Goal: Task Accomplishment & Management: Manage account settings

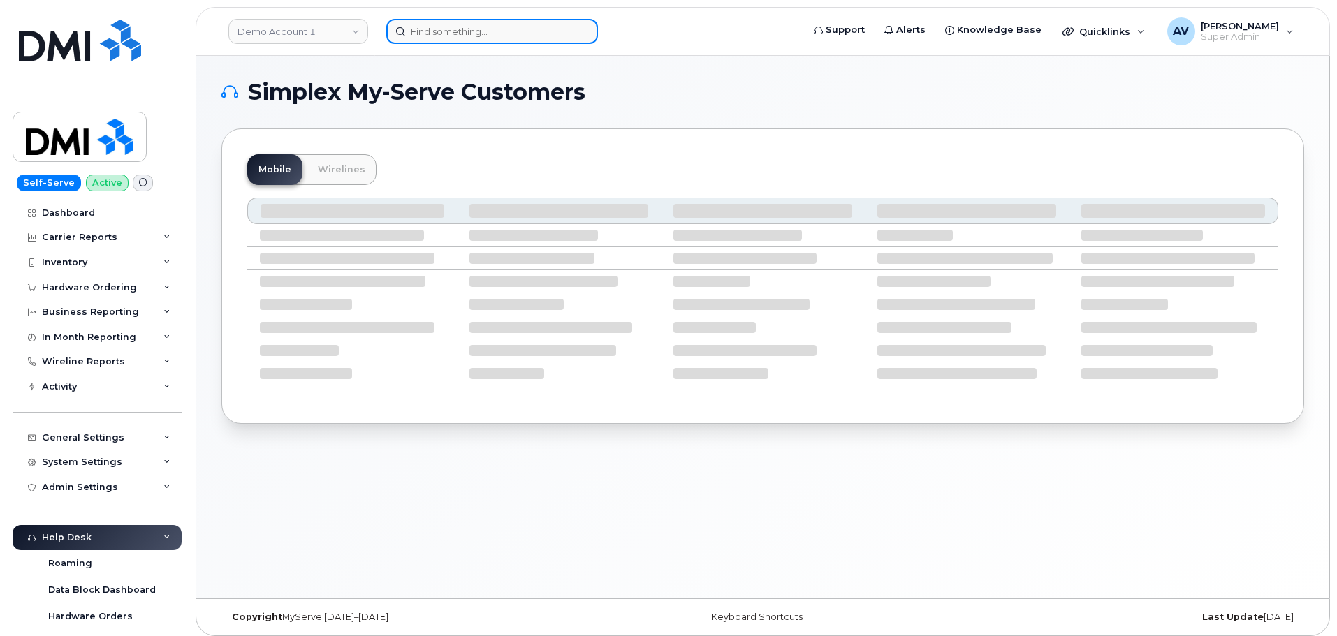
click at [468, 34] on input at bounding box center [492, 31] width 212 height 25
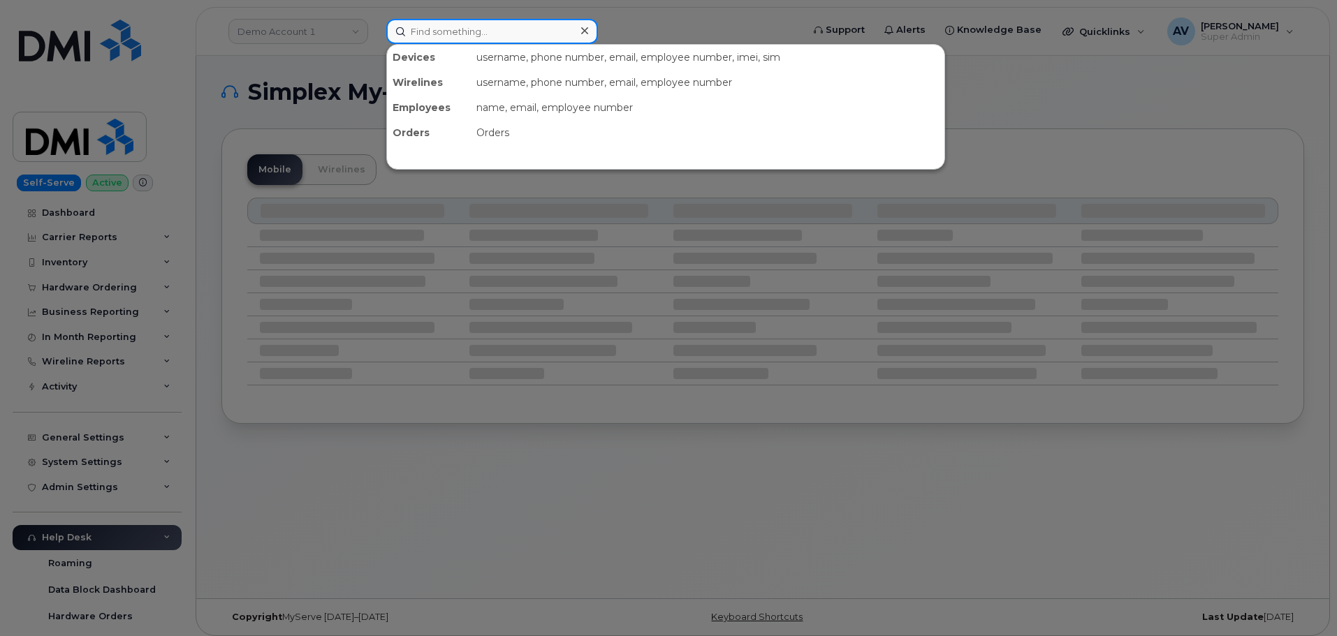
paste input "207803702945"
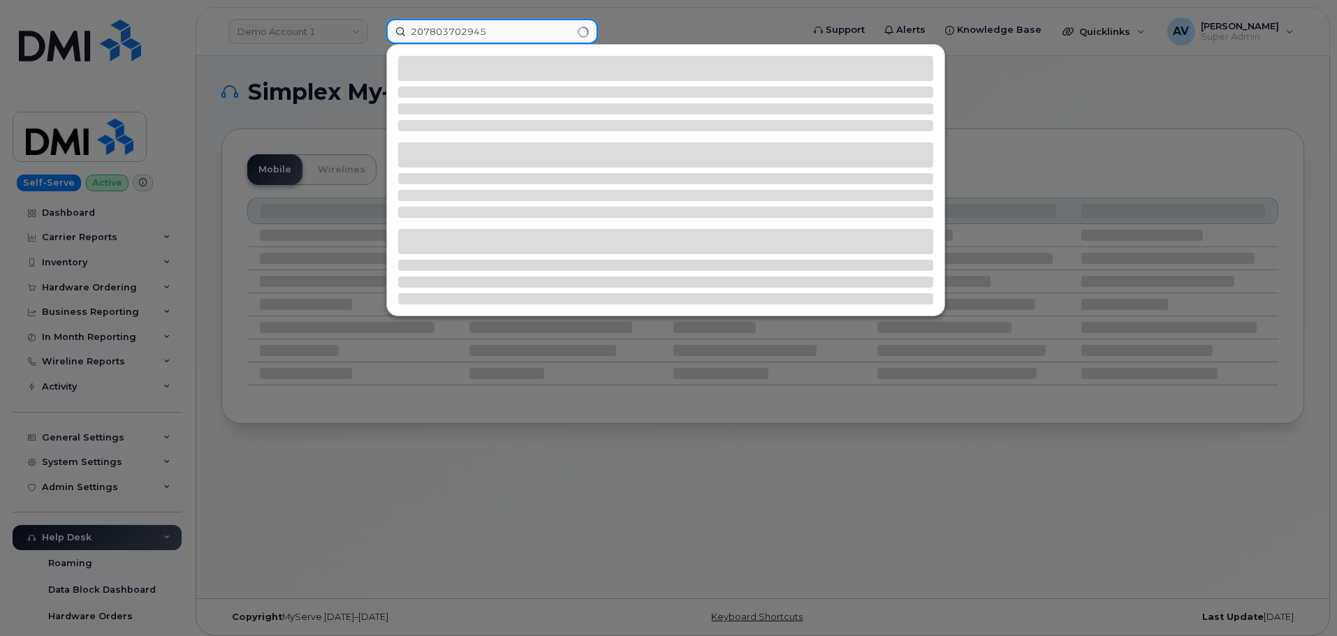
type input "207803702945"
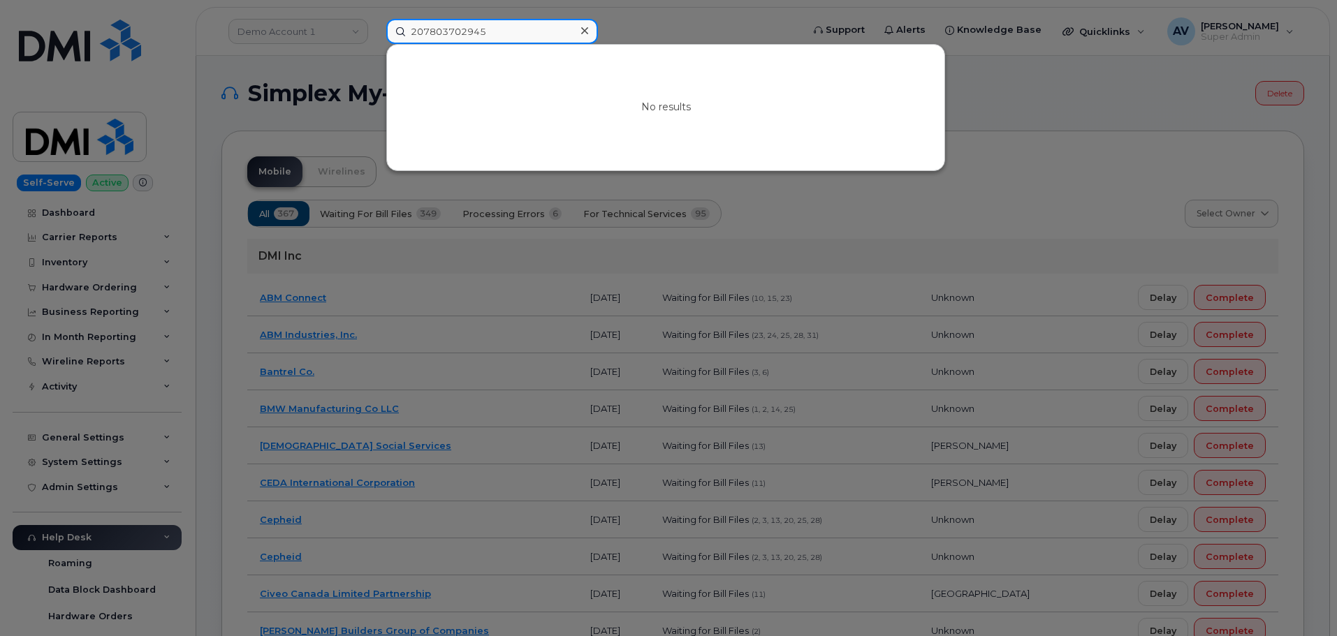
drag, startPoint x: 511, startPoint y: 29, endPoint x: 371, endPoint y: 32, distance: 140.4
click at [375, 32] on div "207803702945 No results" at bounding box center [589, 31] width 429 height 25
click at [321, 19] on div at bounding box center [668, 318] width 1337 height 636
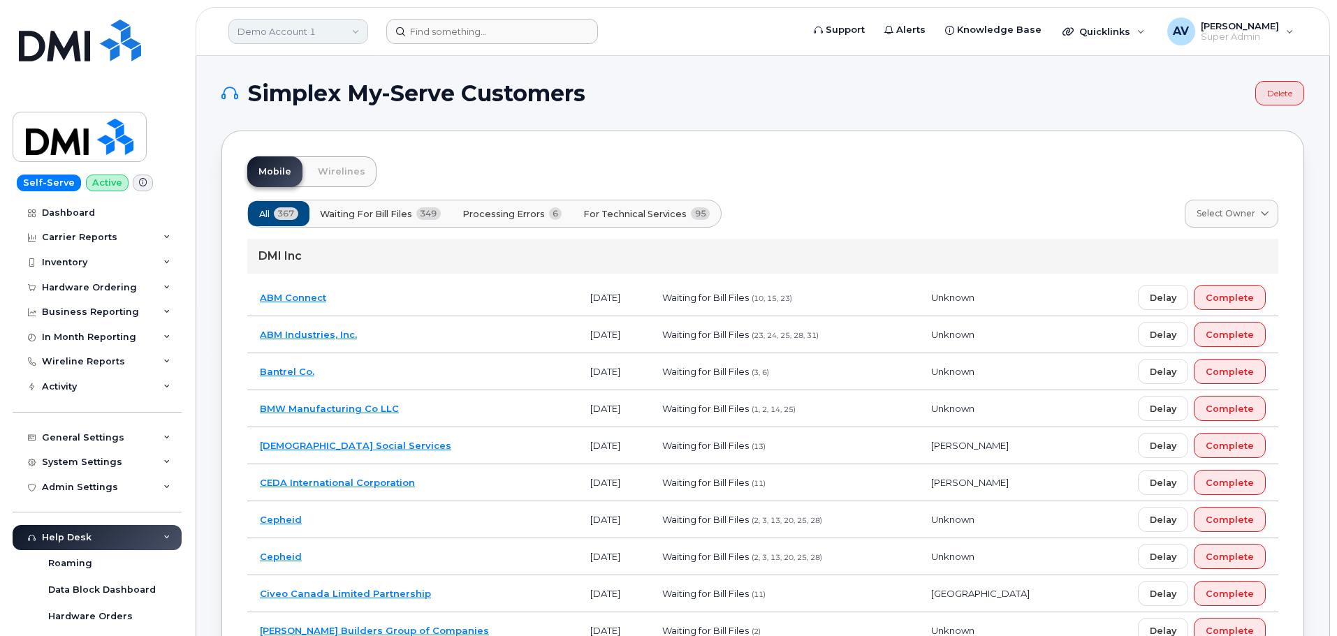
click at [319, 29] on link "Demo Account 1" at bounding box center [298, 31] width 140 height 25
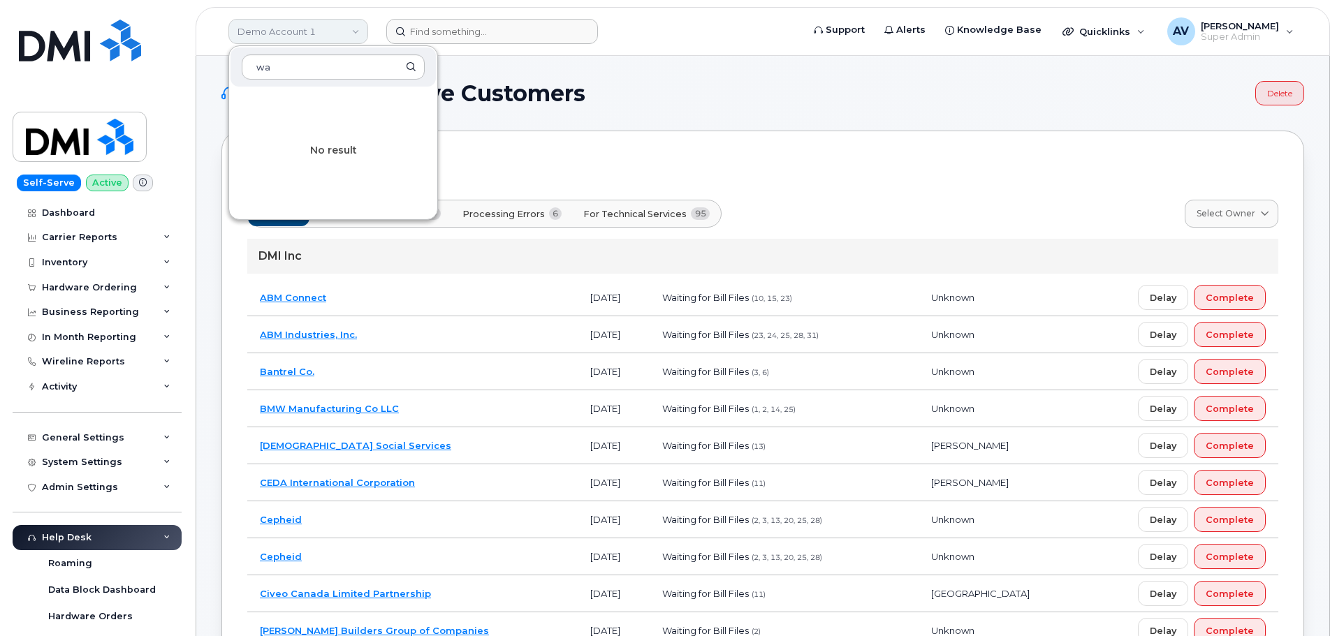
type input "w"
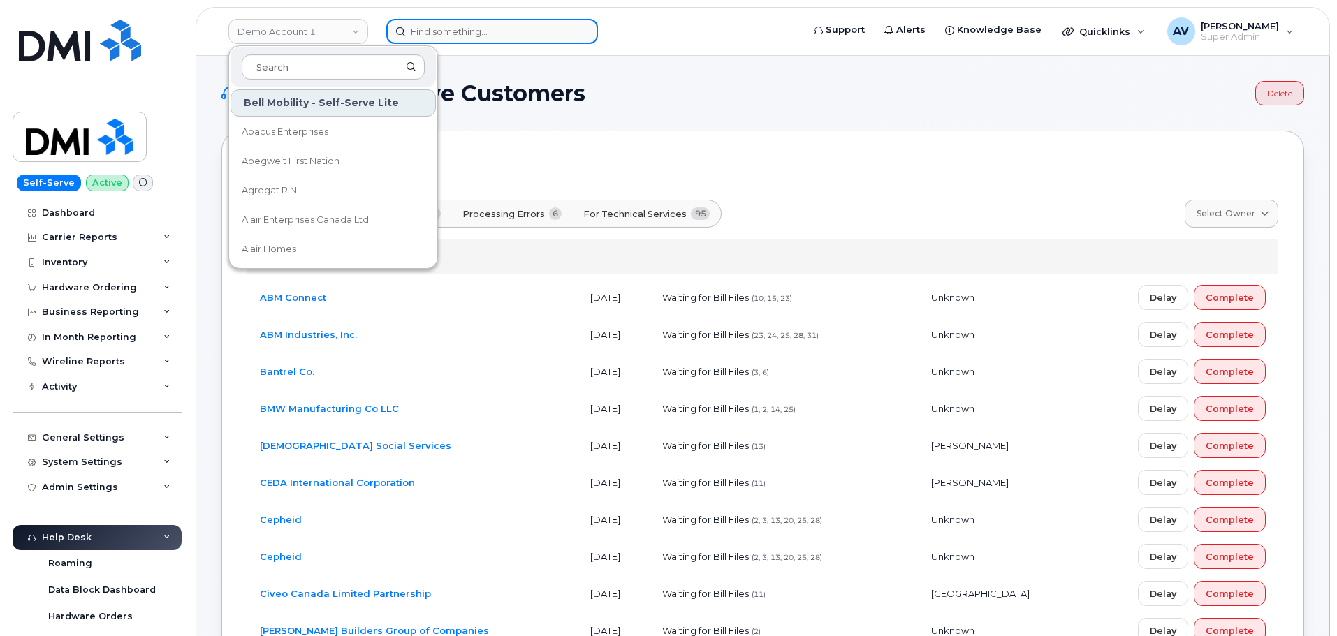
click at [506, 30] on input at bounding box center [492, 31] width 212 height 25
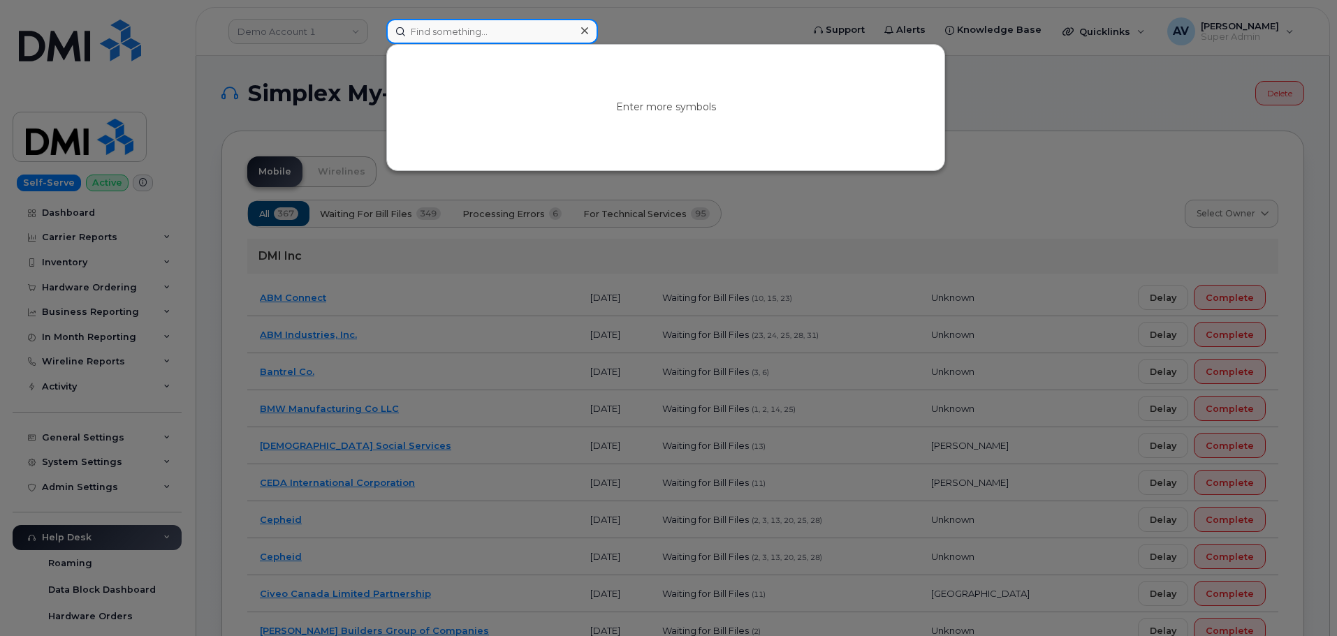
paste input "Alexis McNamara"
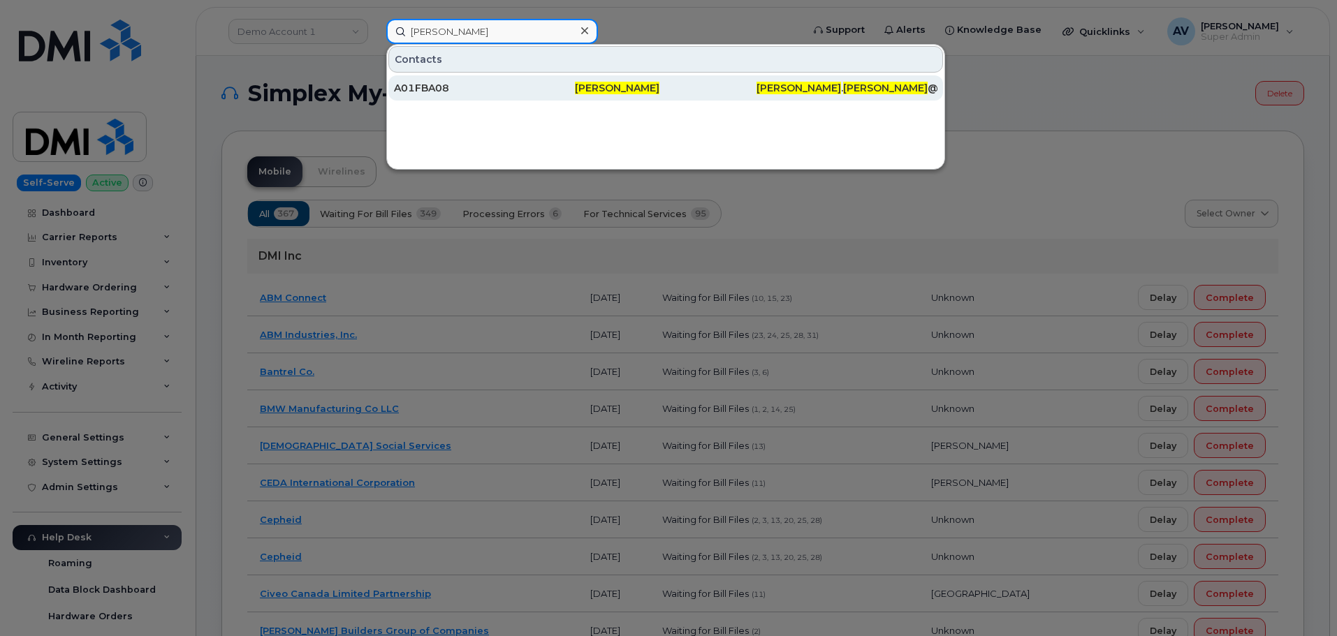
type input "Alexis McNamara"
click at [508, 89] on div "A01FBA08" at bounding box center [484, 88] width 181 height 14
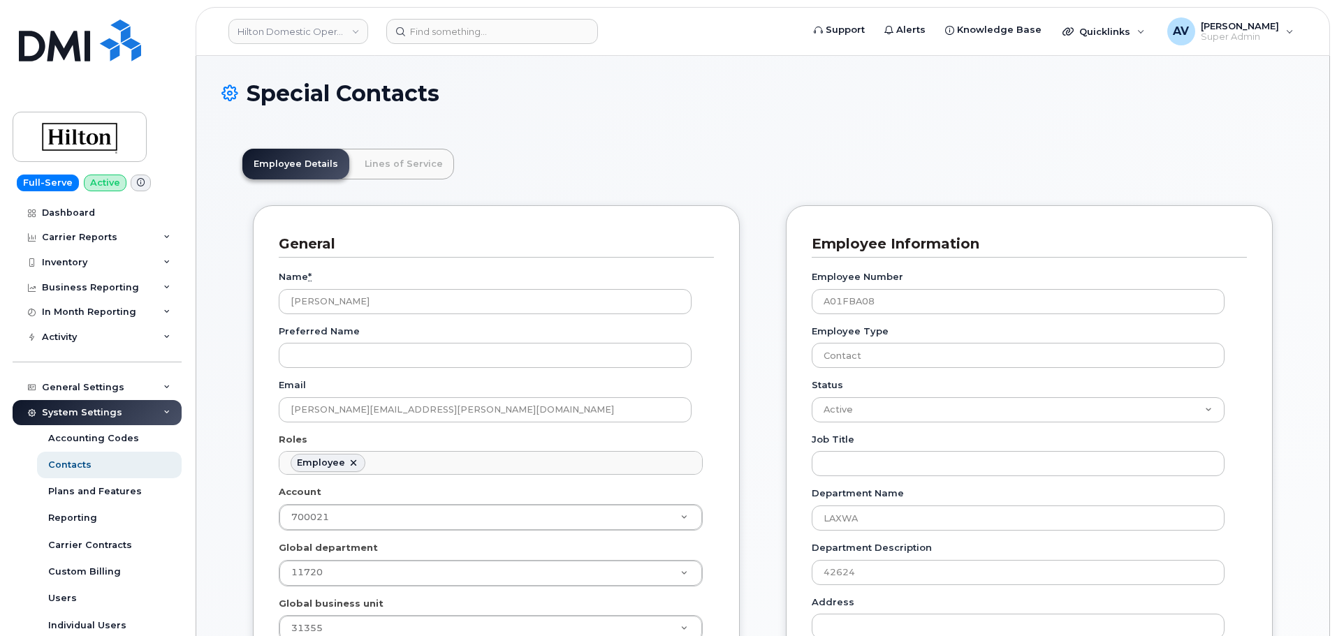
scroll to position [41, 0]
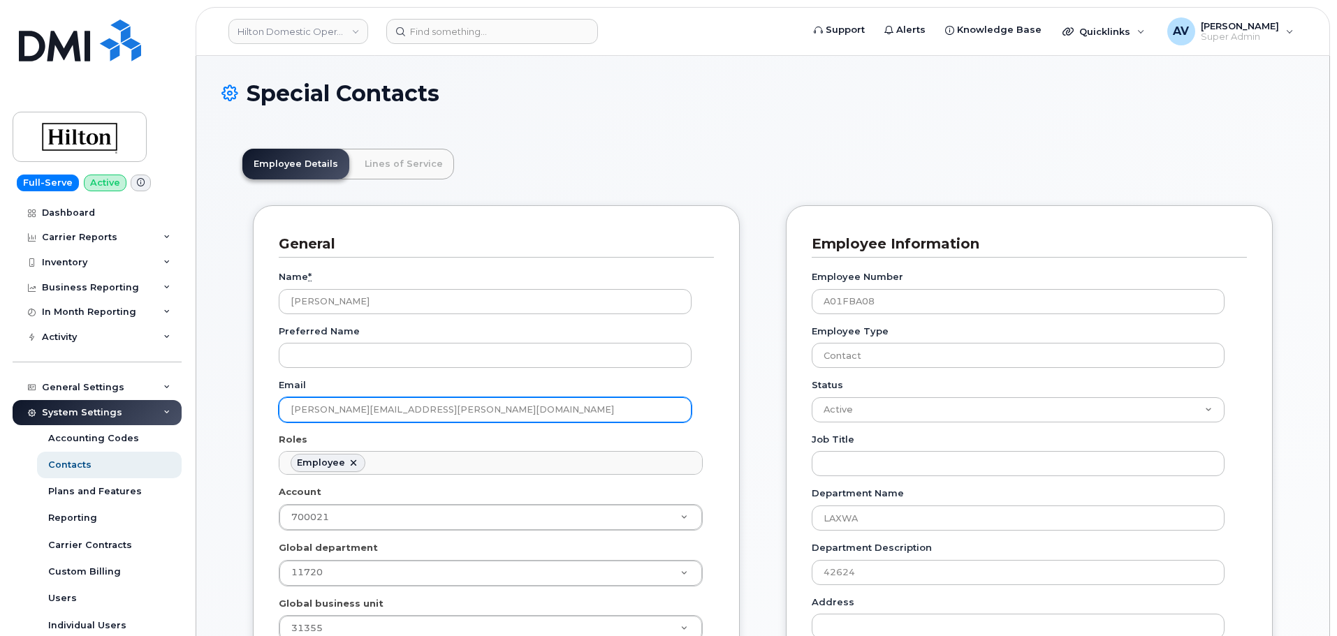
drag, startPoint x: 508, startPoint y: 410, endPoint x: 281, endPoint y: 415, distance: 227.0
click at [281, 415] on input "Alexis.McNamara@waldorfastoria.com" at bounding box center [485, 409] width 413 height 25
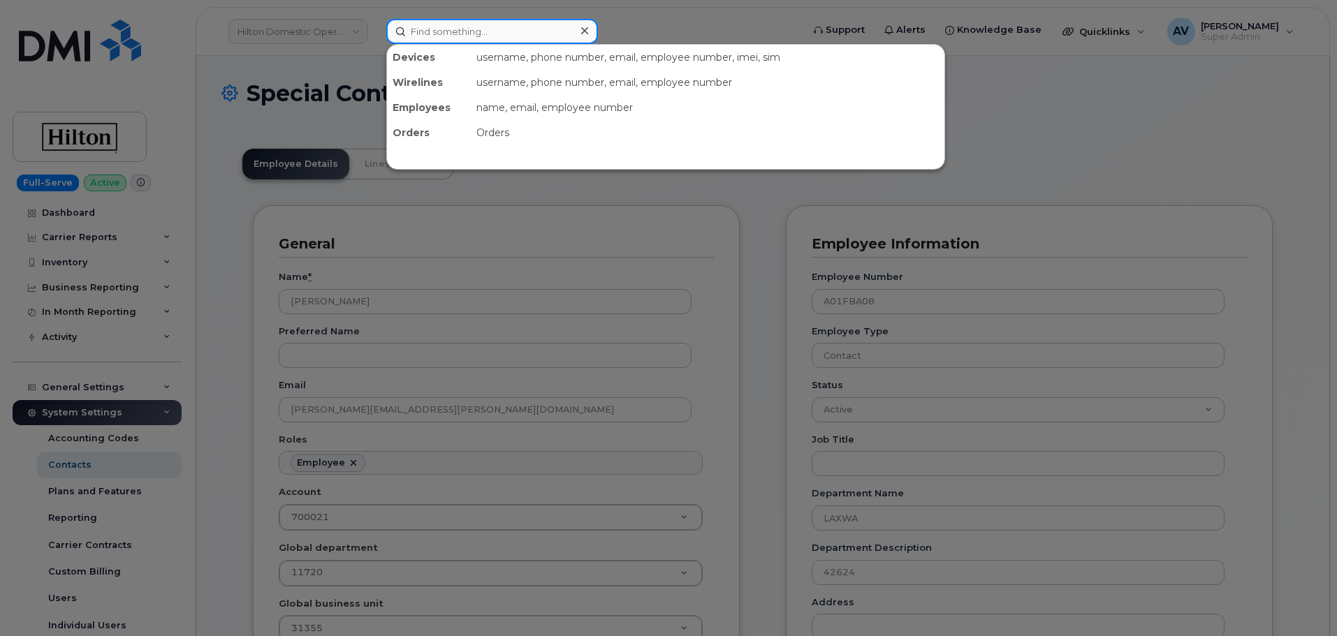
click at [457, 36] on input at bounding box center [492, 31] width 212 height 25
paste input "Alexis.McNamara@waldorfastoria.com"
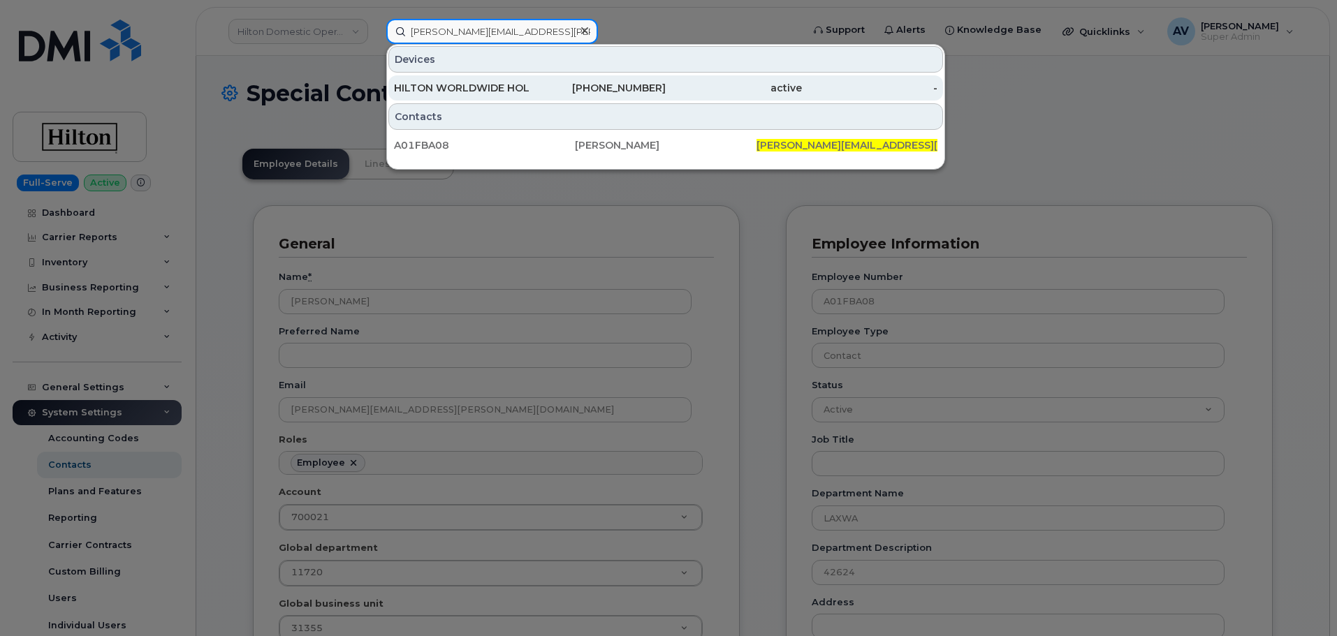
type input "Alexis.McNamara@waldorfastoria.com"
click at [536, 87] on div "725-225-4698" at bounding box center [598, 88] width 136 height 14
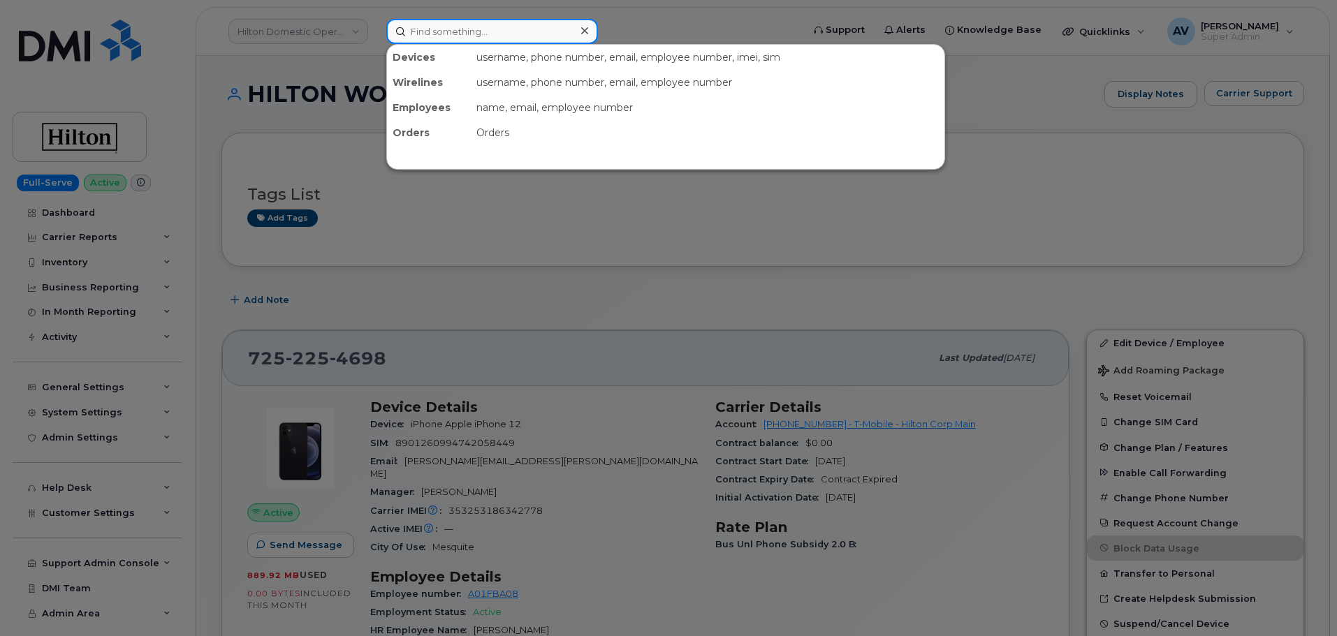
click at [483, 31] on input at bounding box center [492, 31] width 212 height 25
paste input "waldorfastoriabeverlyhills.com"
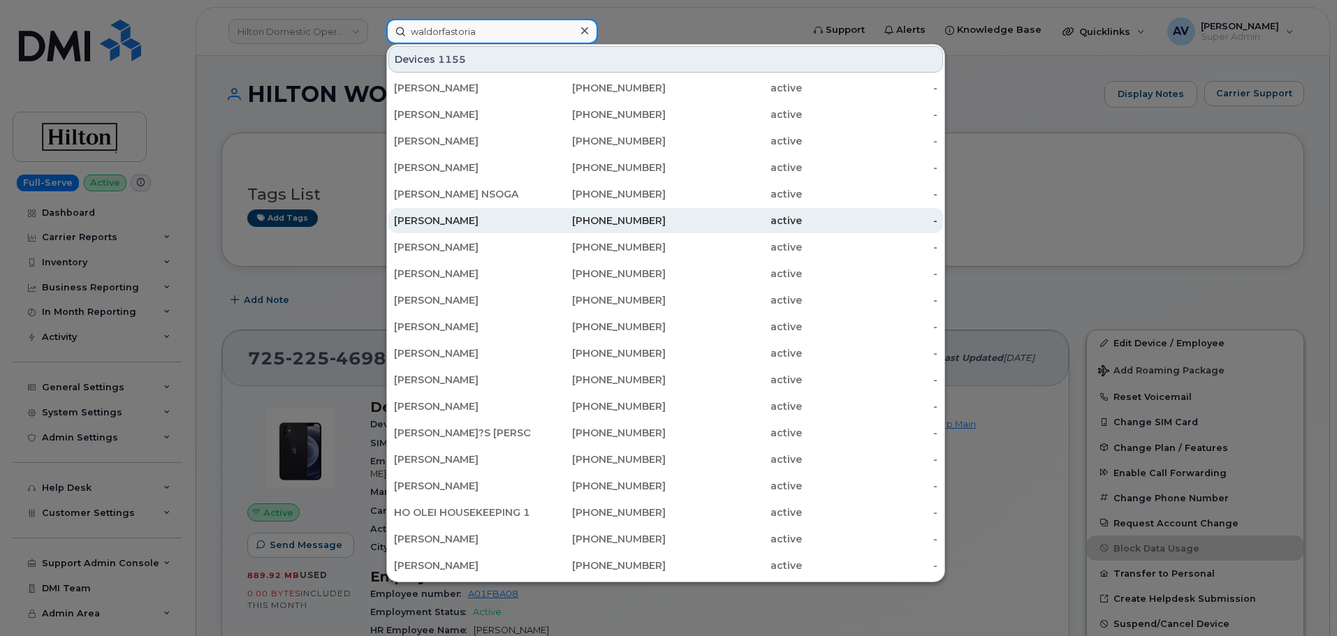
type input "waldorfastoria"
click at [545, 223] on div "347-839-0357" at bounding box center [598, 221] width 136 height 14
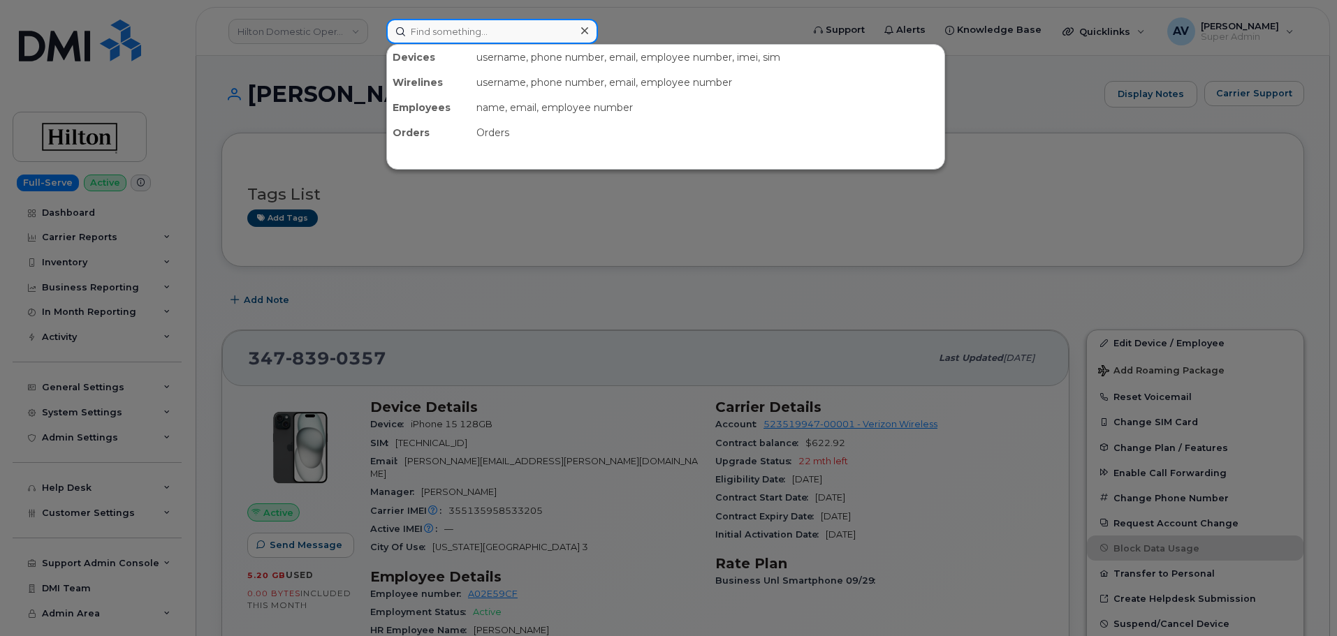
click at [520, 38] on input at bounding box center [492, 31] width 212 height 25
paste input "Mohamed Maghari"
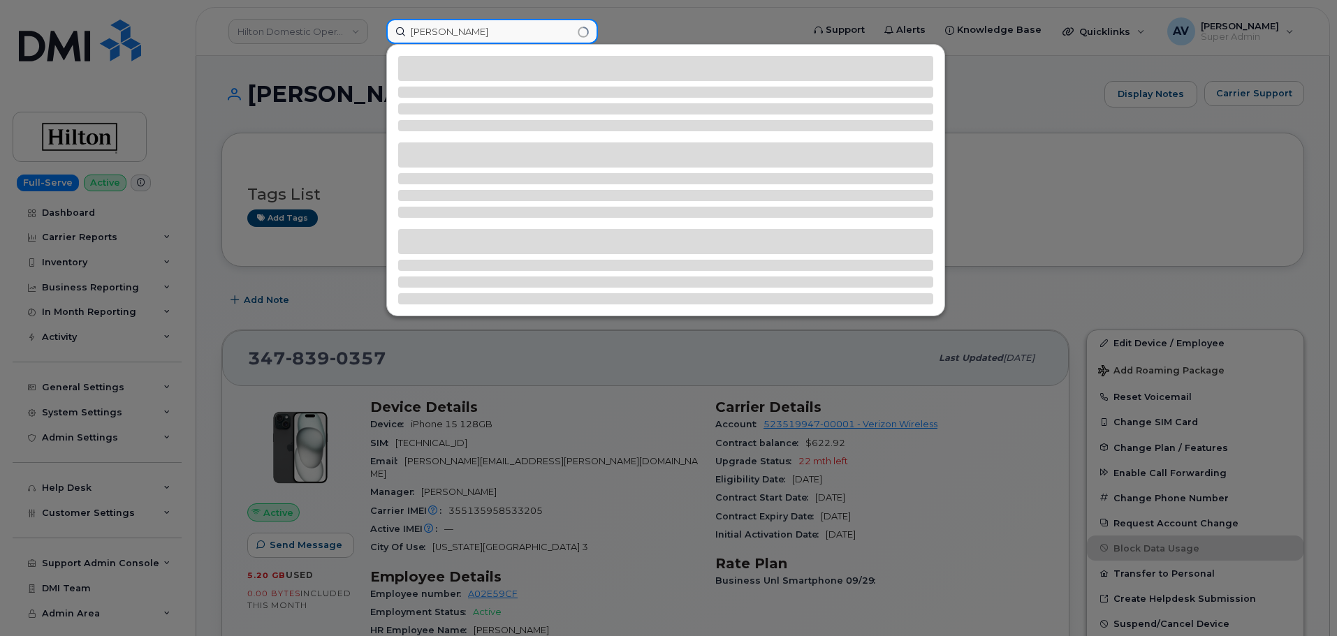
type input "Mohamed Maghari"
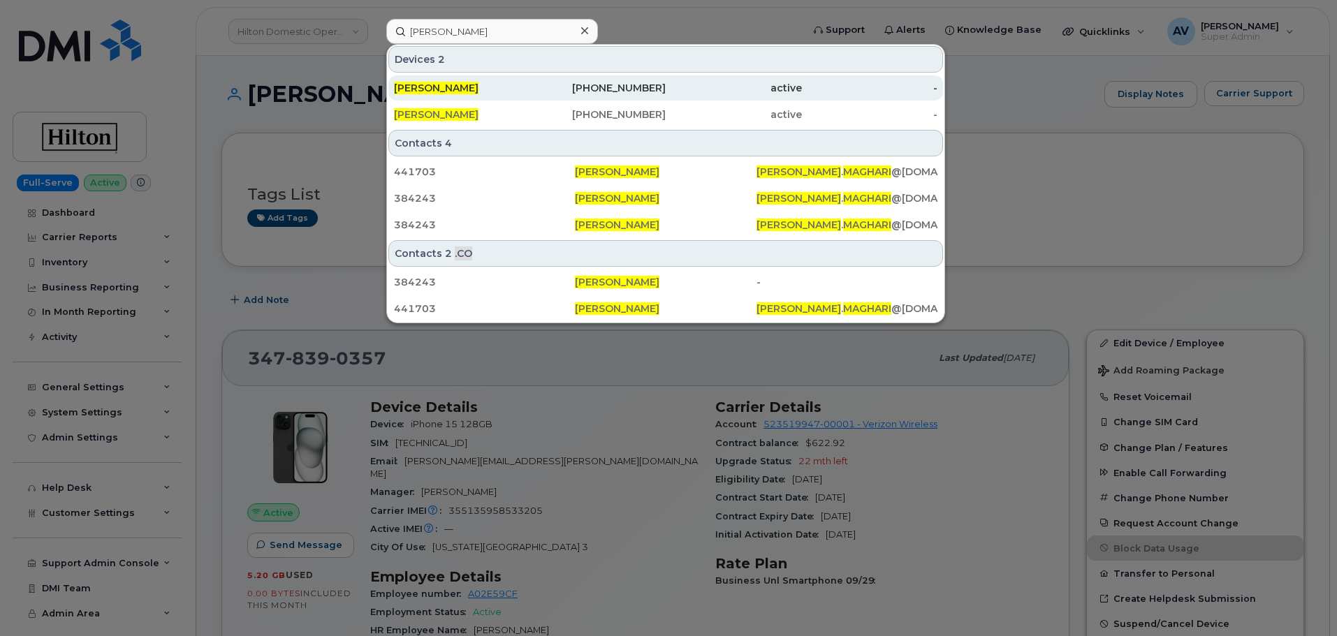
click at [524, 87] on div "MOHAMED MAGHARI" at bounding box center [462, 88] width 136 height 14
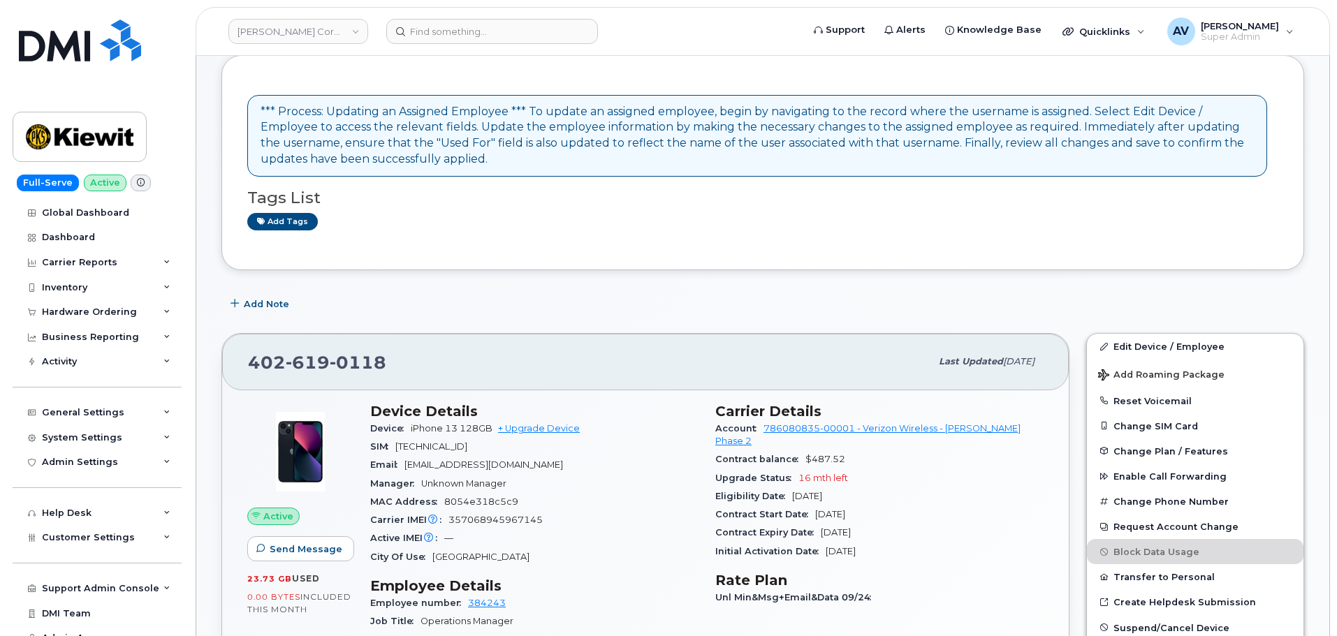
scroll to position [210, 0]
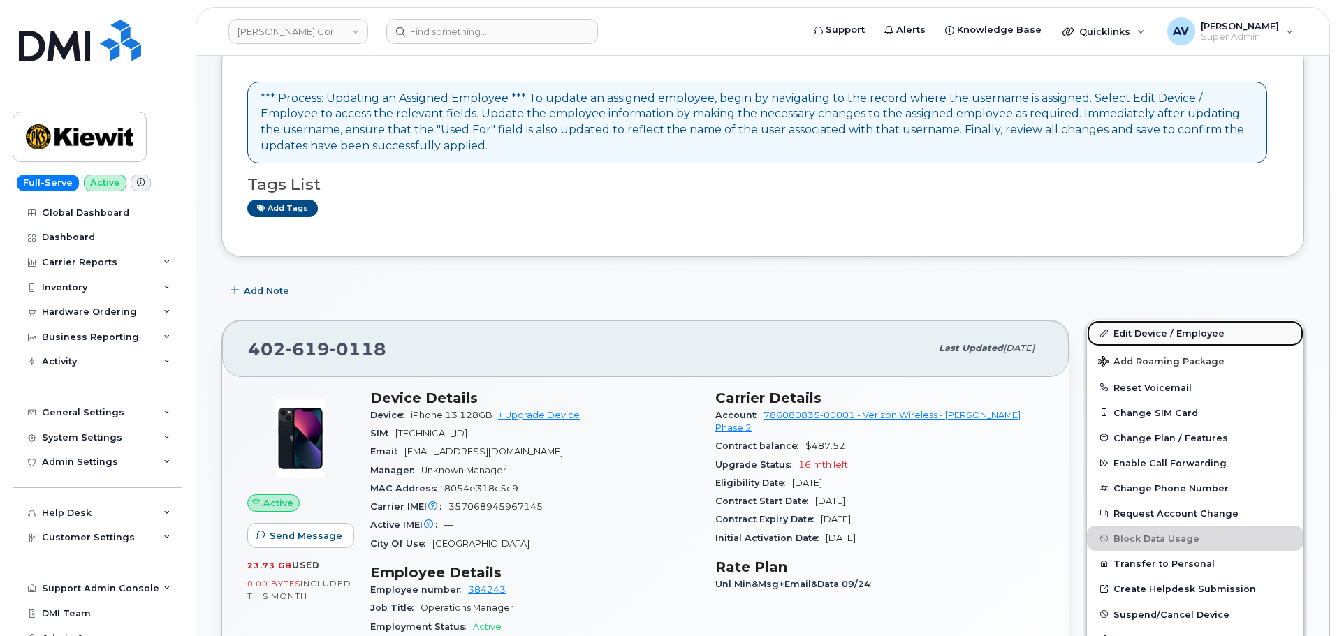
click at [1136, 331] on link "Edit Device / Employee" at bounding box center [1195, 333] width 216 height 25
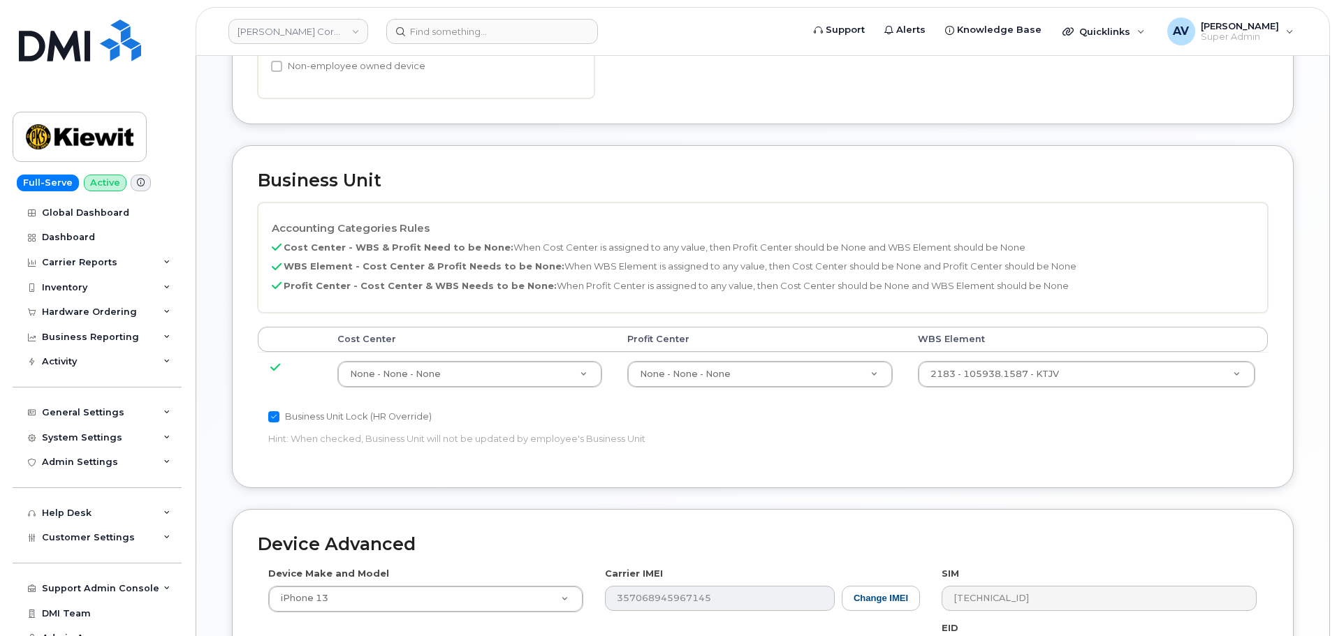
scroll to position [559, 0]
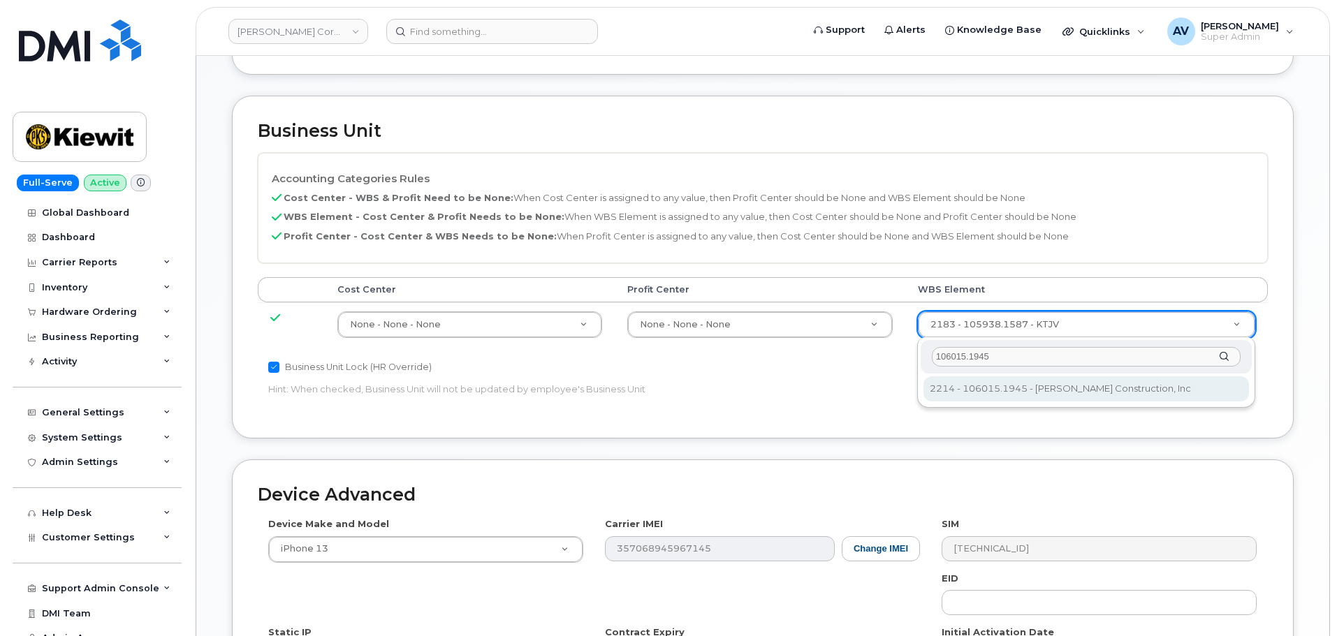
type input "106015.1945"
type input "30215770"
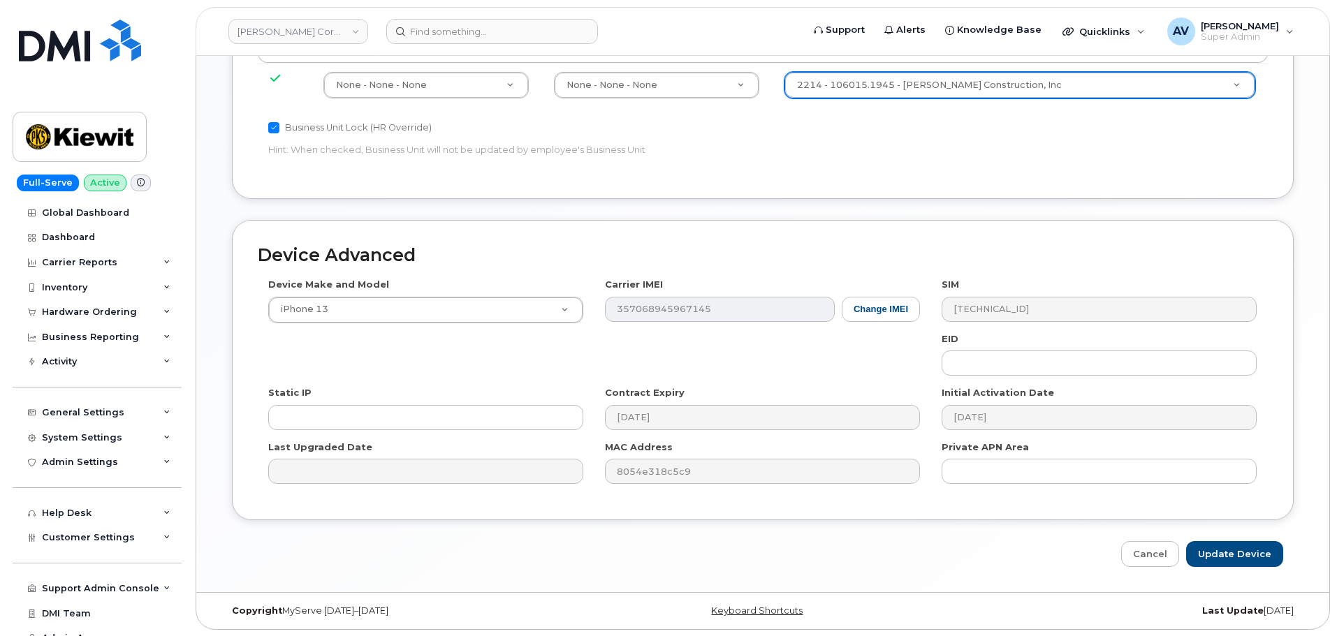
scroll to position [799, 0]
click at [1226, 549] on input "Update Device" at bounding box center [1234, 554] width 97 height 26
type input "Saving..."
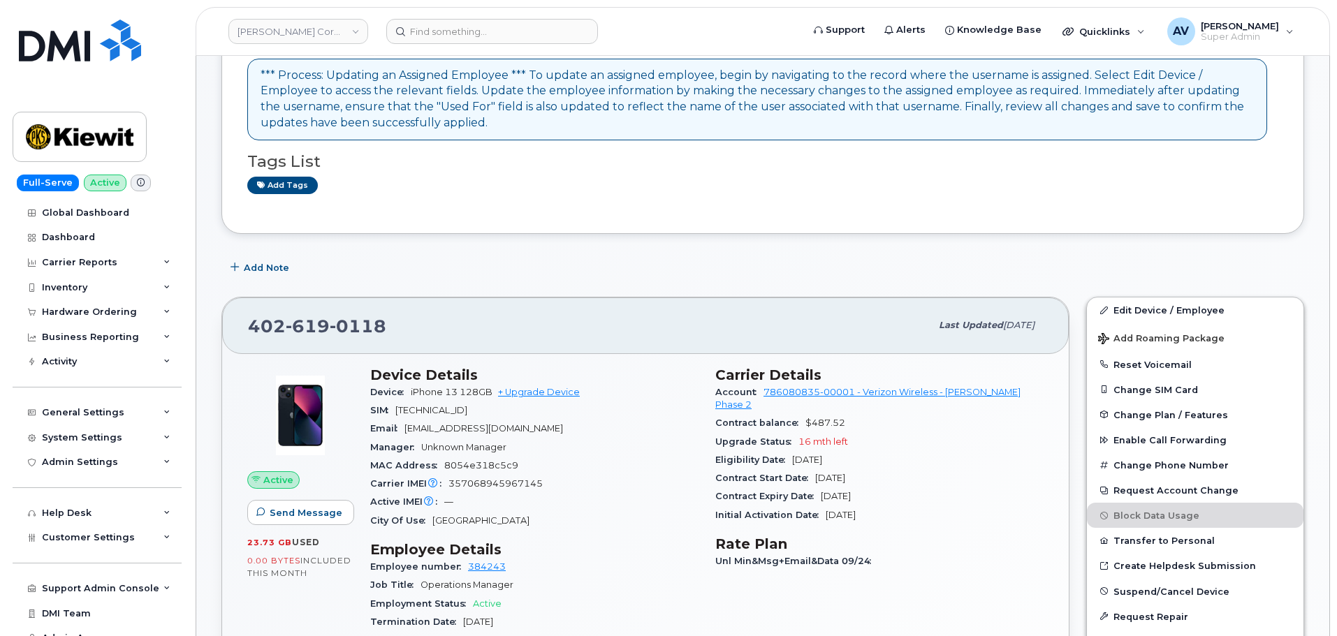
scroll to position [279, 0]
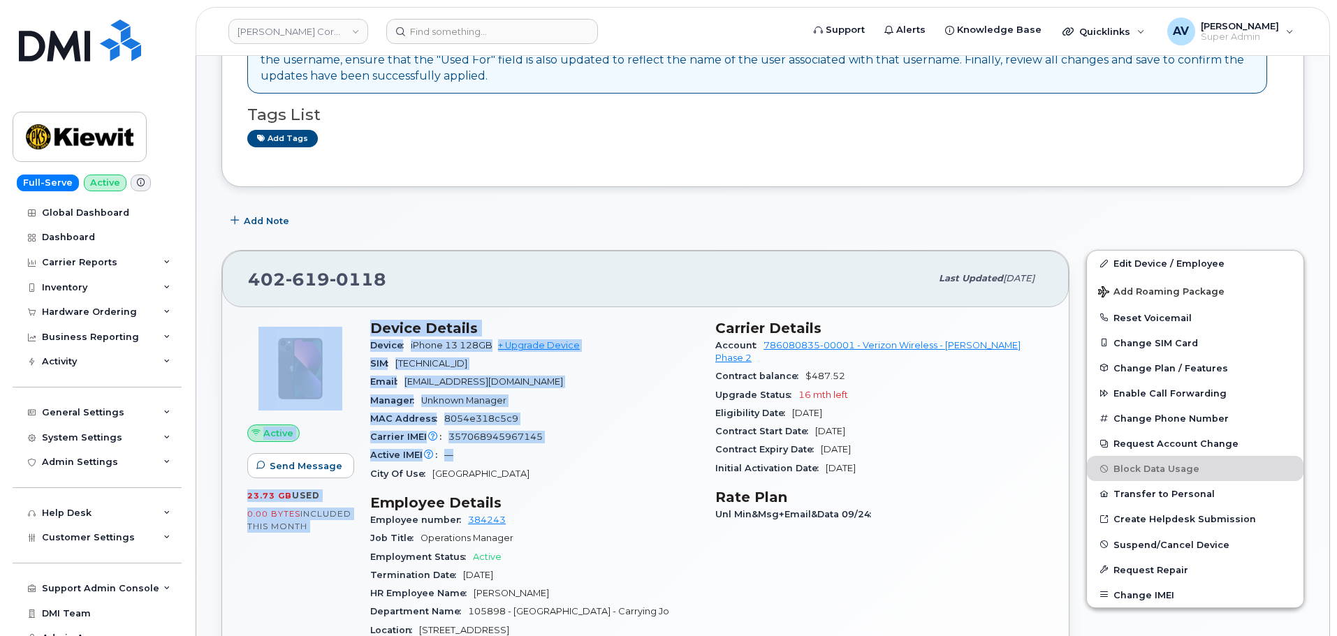
drag, startPoint x: 361, startPoint y: 328, endPoint x: 536, endPoint y: 447, distance: 211.5
click at [536, 447] on div "Active Send Message 23.73 GB  used 0.00 Bytes  included this month Device Detai…" at bounding box center [645, 595] width 813 height 568
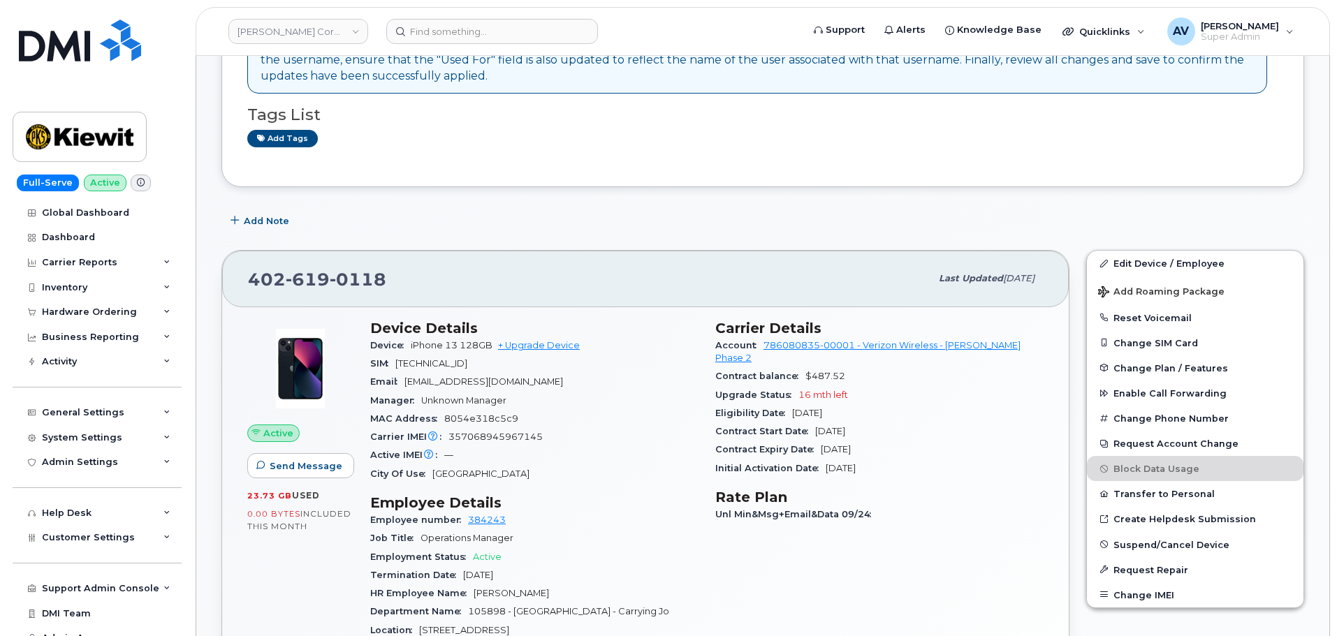
click at [565, 484] on div "Device Details Device iPhone 13 128GB + Upgrade Device SIM 89148000009100458993…" at bounding box center [534, 595] width 345 height 568
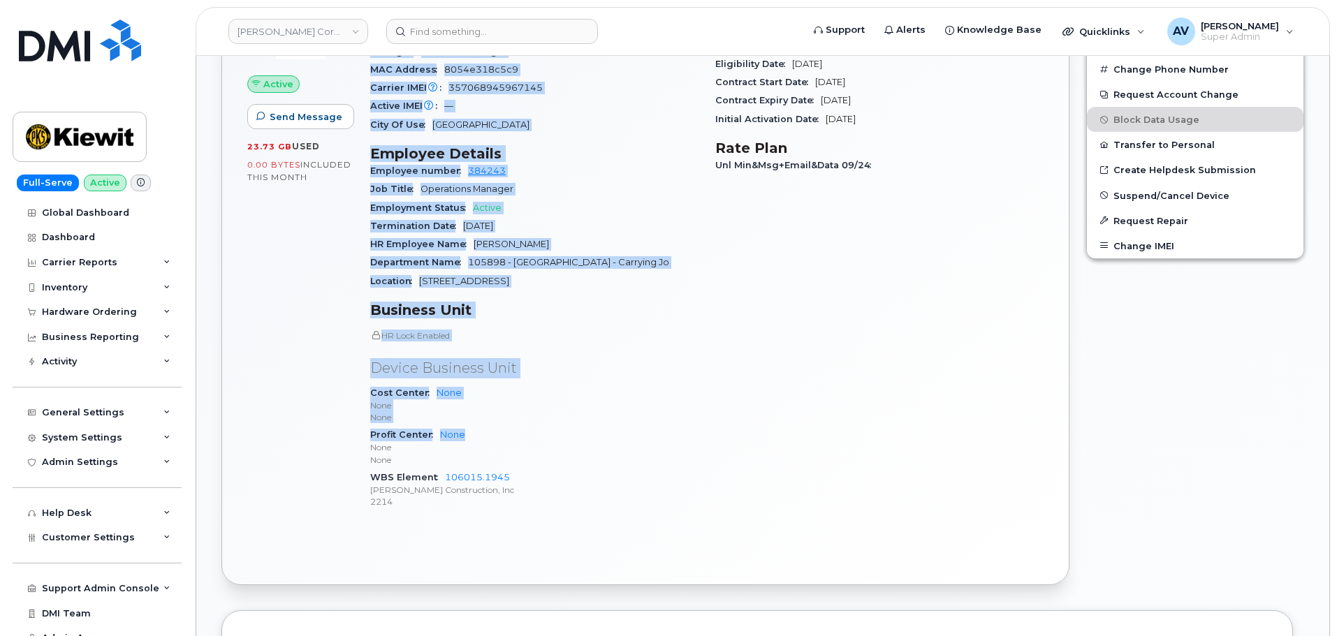
scroll to position [698, 0]
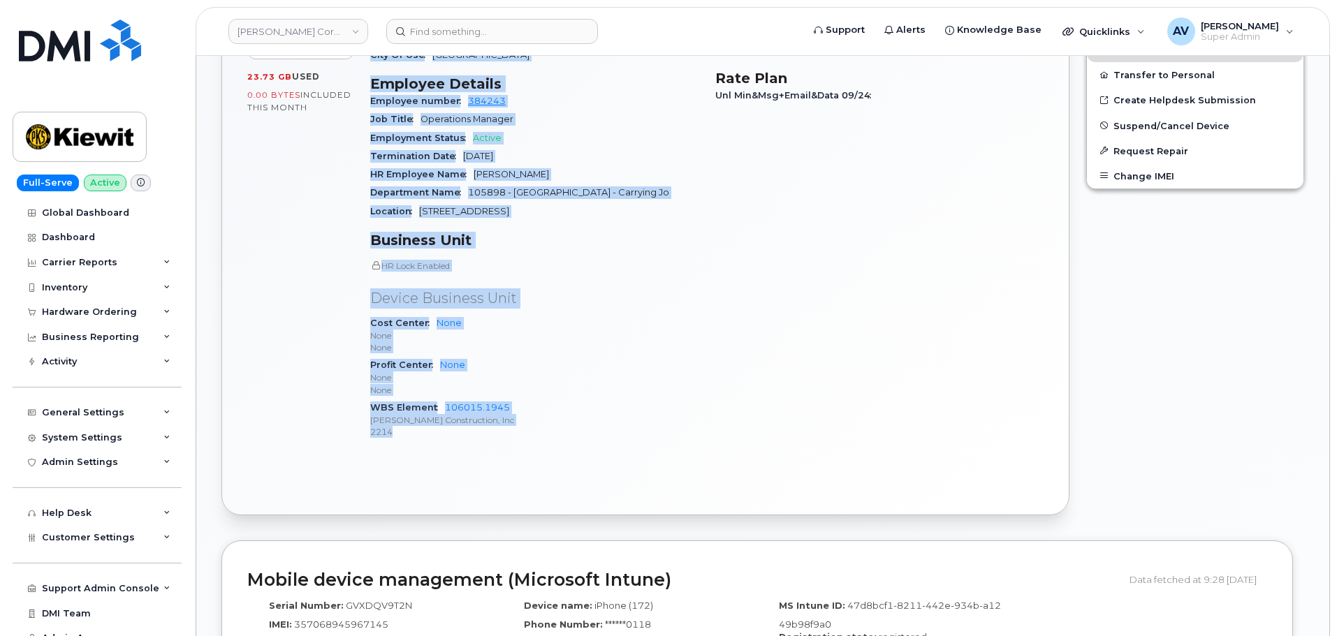
drag, startPoint x: 369, startPoint y: 327, endPoint x: 562, endPoint y: 438, distance: 223.1
click at [562, 438] on div "Device Details Device iPhone 13 128GB + Upgrade Device SIM 89148000009100458993…" at bounding box center [534, 176] width 345 height 568
copy div "Device Details Device iPhone 13 128GB + Upgrade Device SIM 89148000009100458993…"
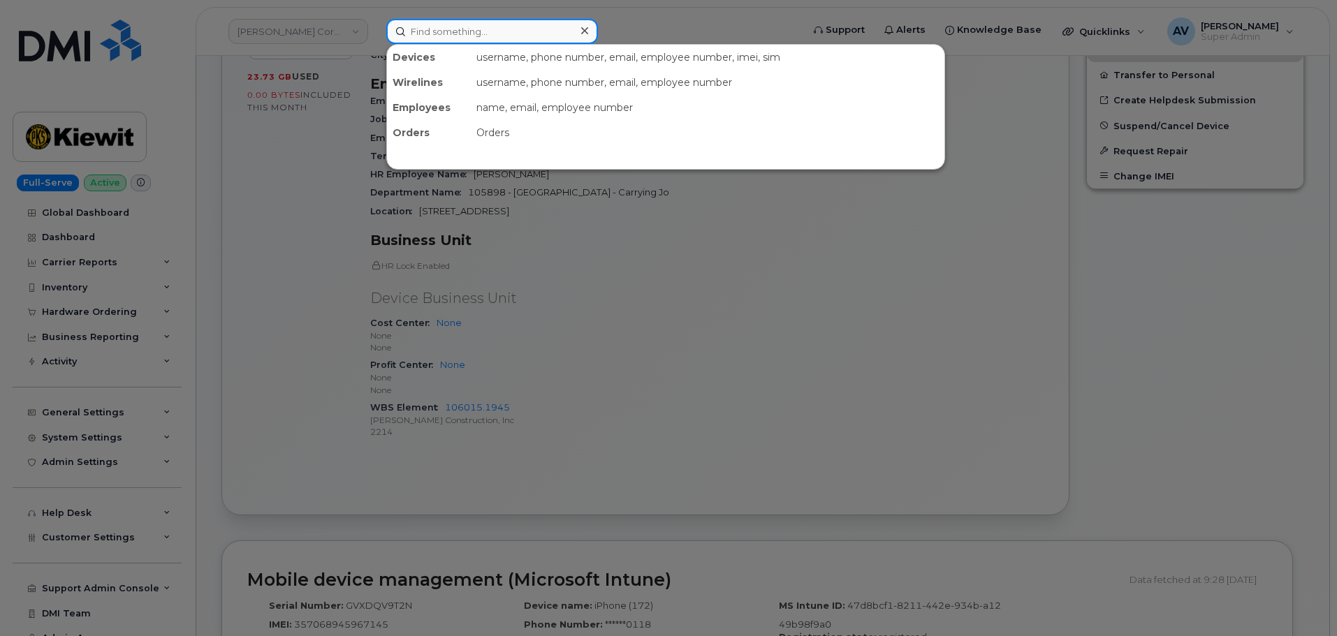
click at [496, 38] on input at bounding box center [492, 31] width 212 height 25
paste input "[PERSON_NAME]"
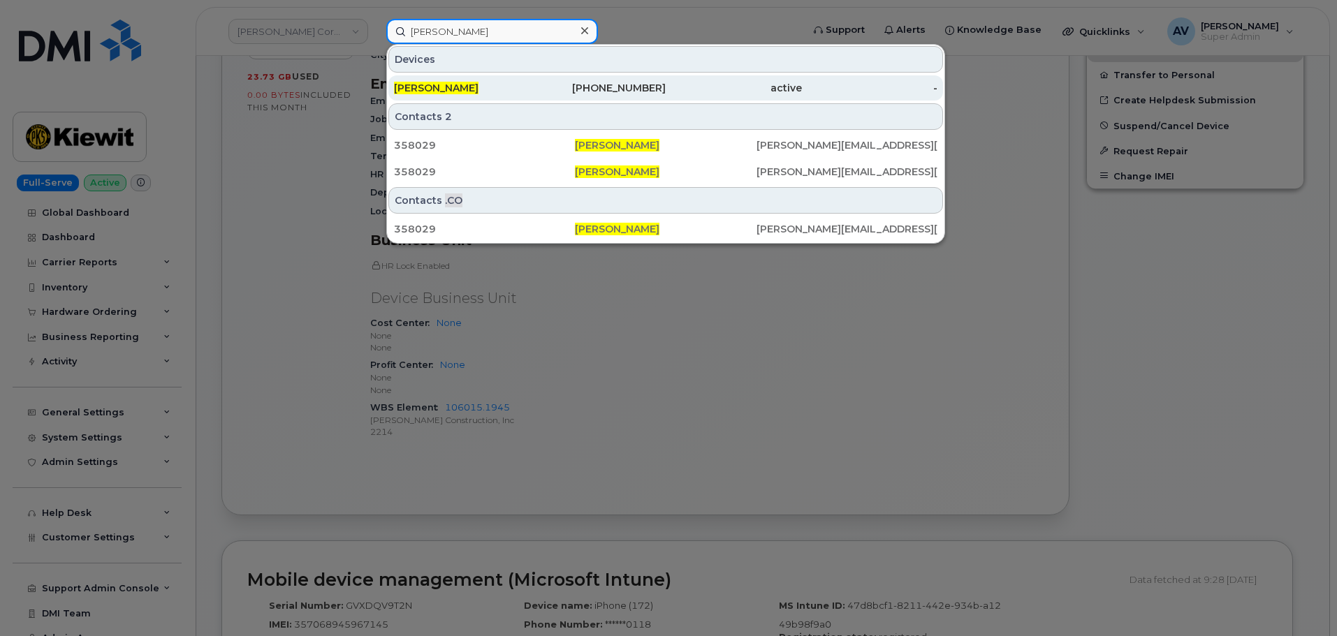
type input "[PERSON_NAME]"
click at [553, 85] on div "337-244-0465" at bounding box center [598, 88] width 136 height 14
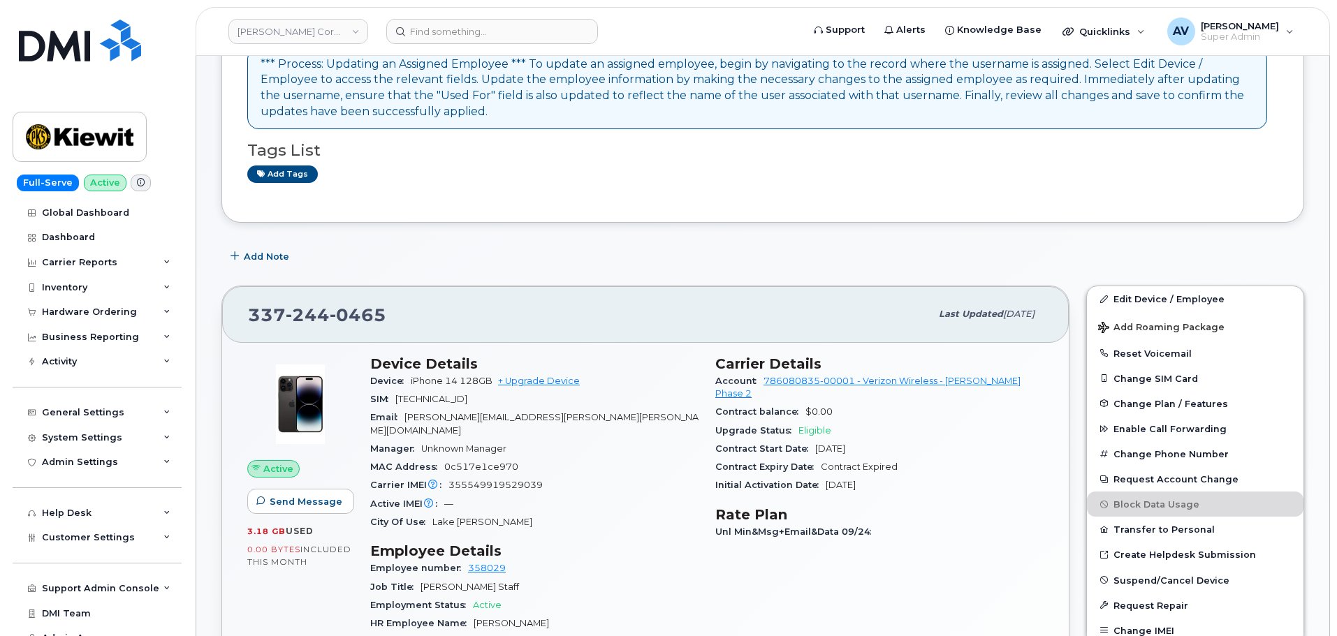
scroll to position [140, 0]
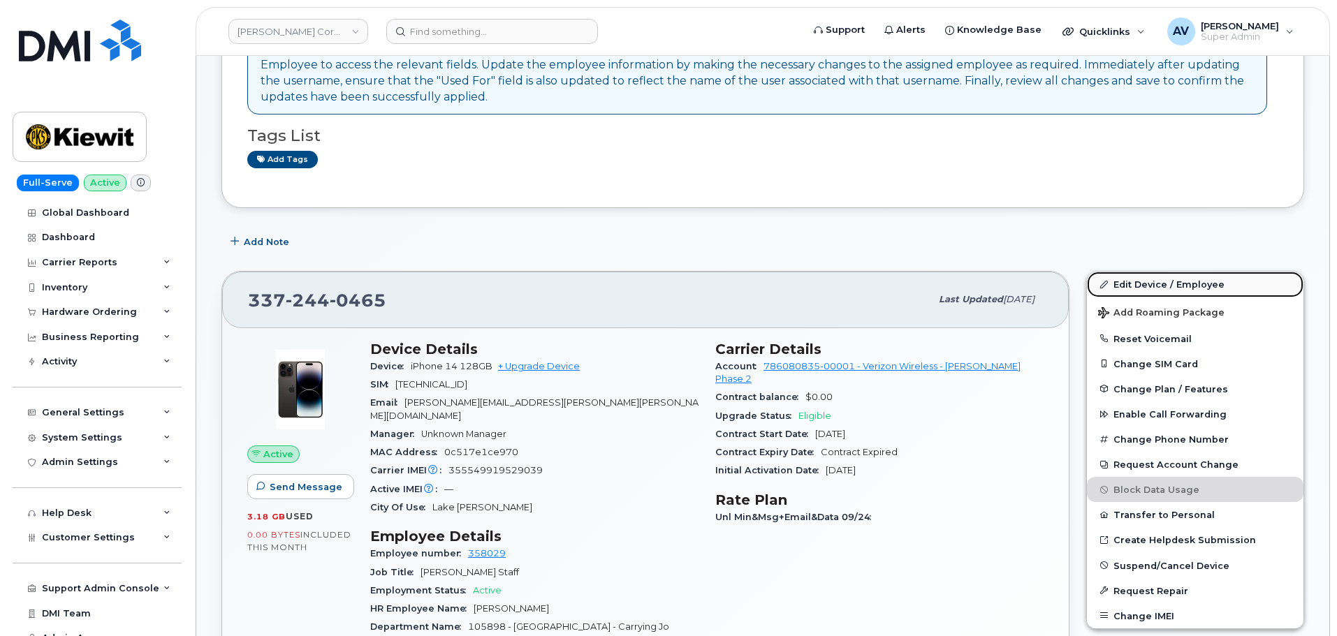
click at [1155, 284] on link "Edit Device / Employee" at bounding box center [1195, 284] width 216 height 25
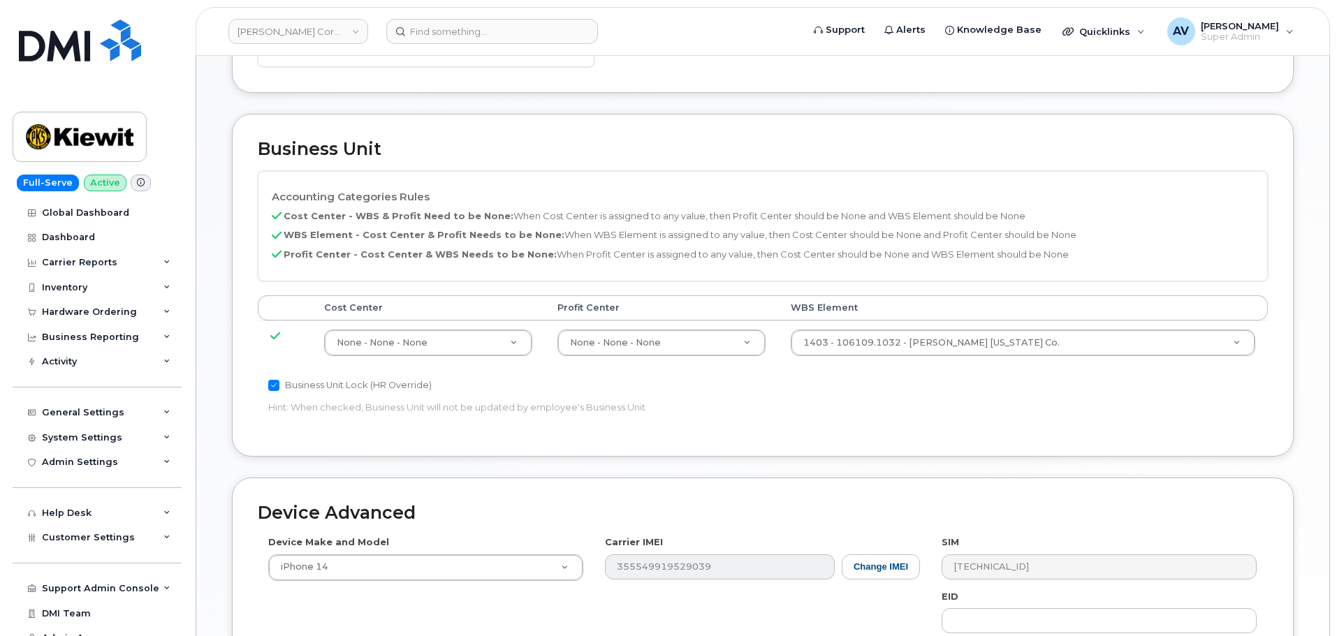
scroll to position [559, 0]
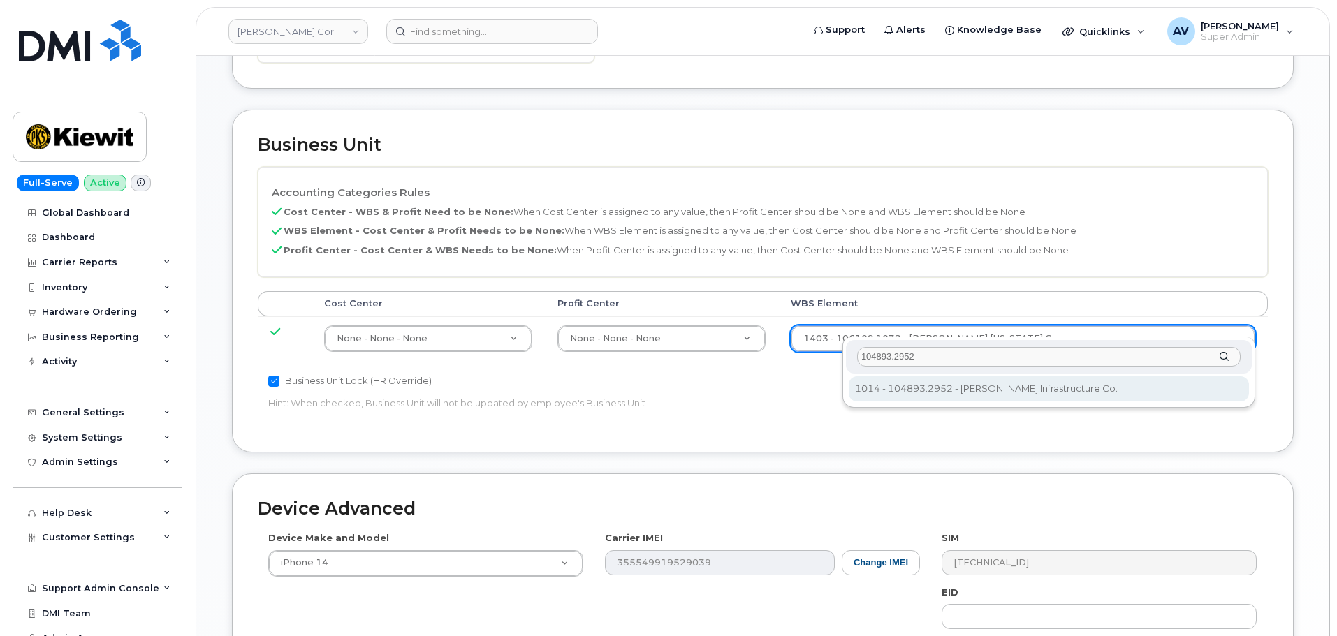
type input "104893.2952"
type input "29773748"
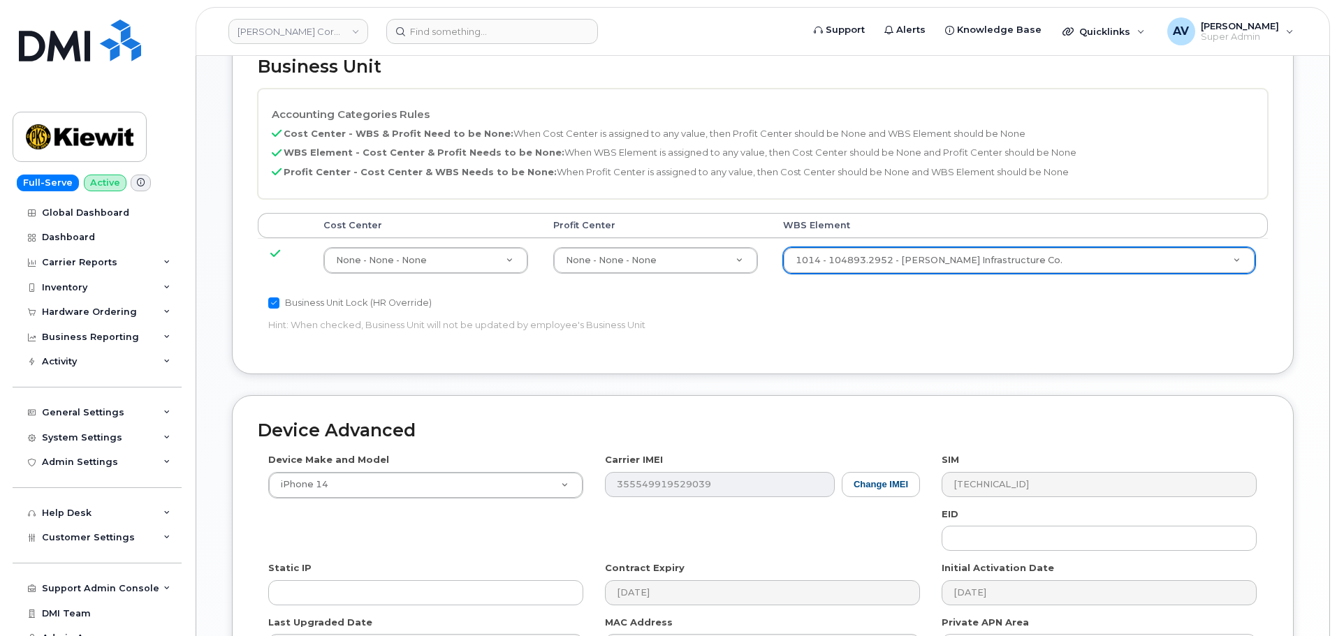
scroll to position [799, 0]
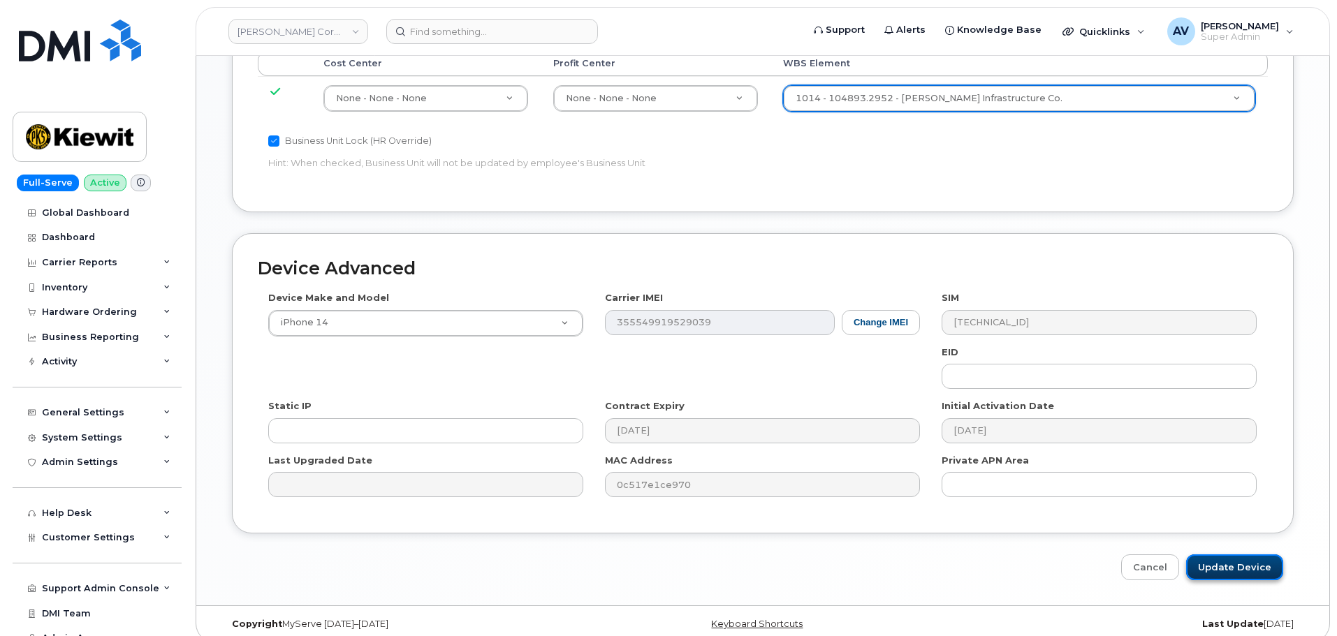
click at [1226, 555] on input "Update Device" at bounding box center [1234, 568] width 97 height 26
type input "Saving..."
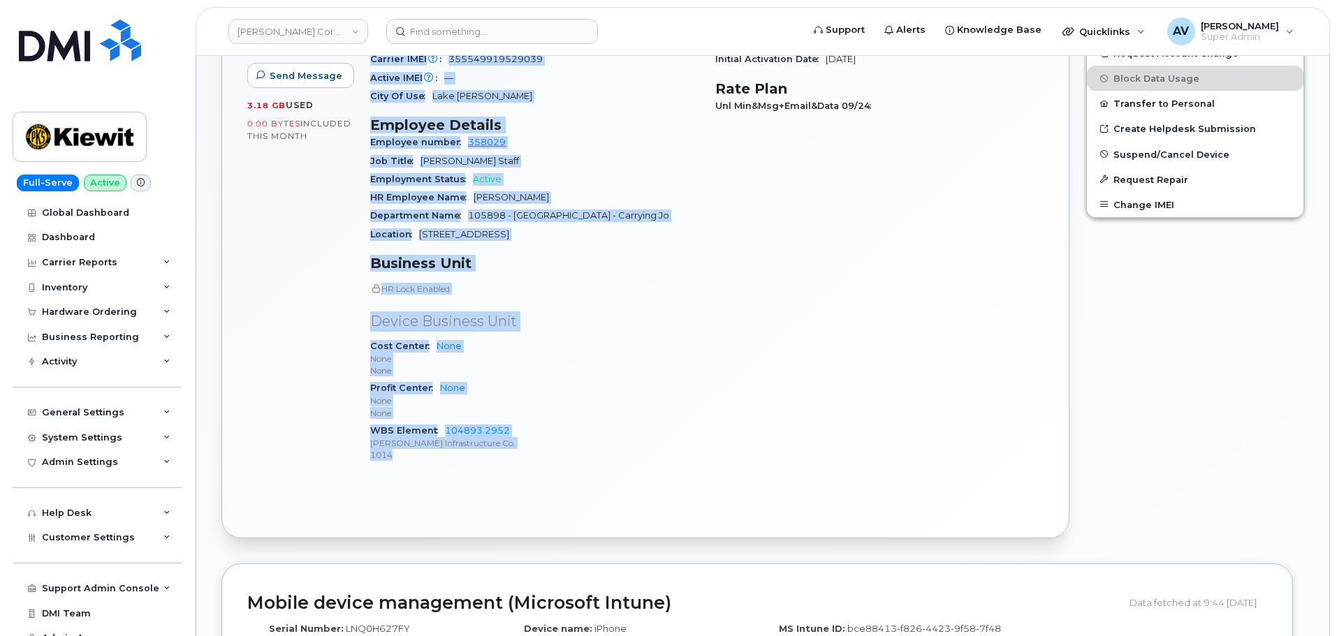
scroll to position [629, 0]
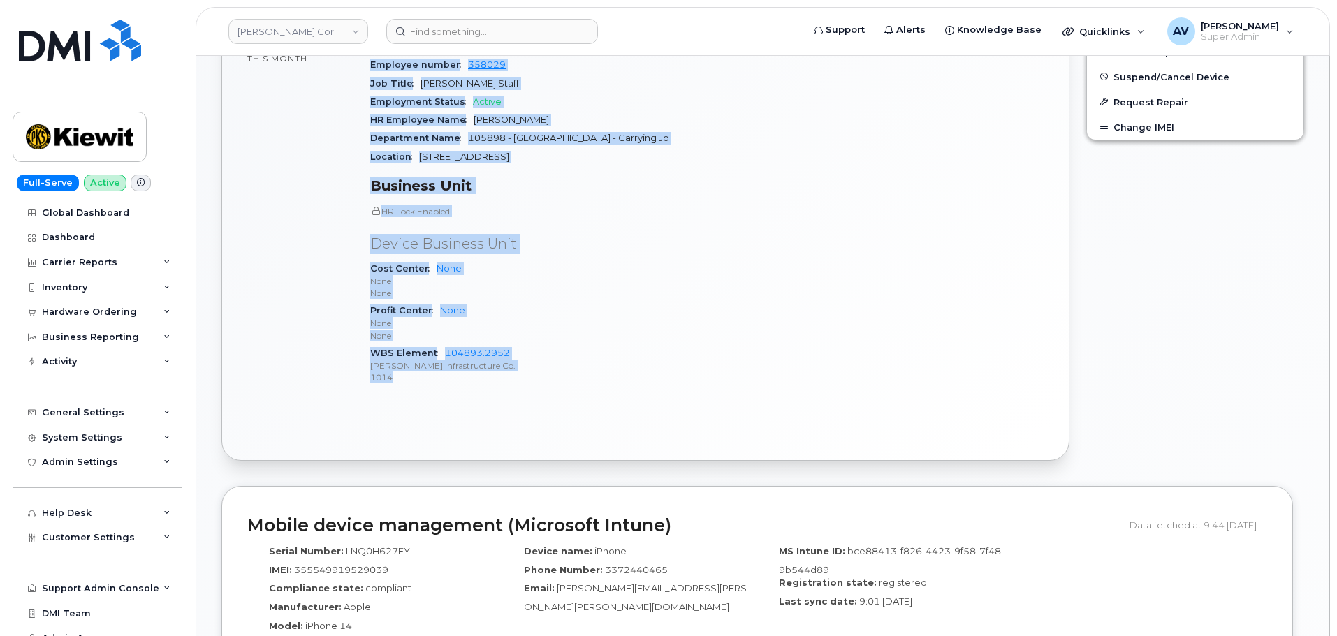
drag, startPoint x: 367, startPoint y: 282, endPoint x: 492, endPoint y: 381, distance: 158.6
click at [492, 381] on div "Device Details Device iPhone 14 128GB + Upgrade Device SIM [TECHNICAL_ID] Email…" at bounding box center [534, 125] width 345 height 563
copy div "Device Details Device iPhone 14 128GB + Upgrade Device SIM [TECHNICAL_ID] Email…"
